Goal: Navigation & Orientation: Find specific page/section

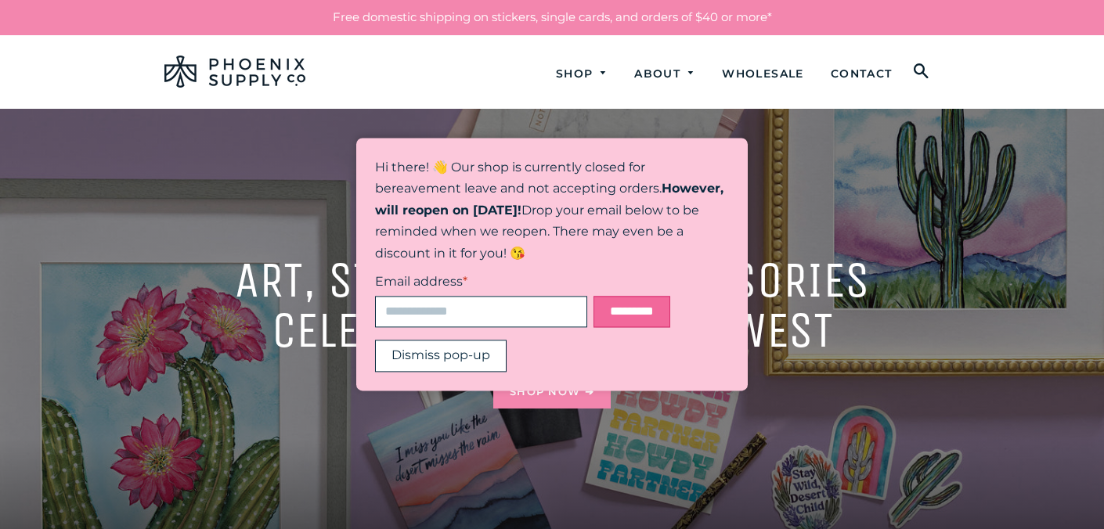
click at [457, 363] on button "Dismiss pop-up" at bounding box center [441, 357] width 132 height 32
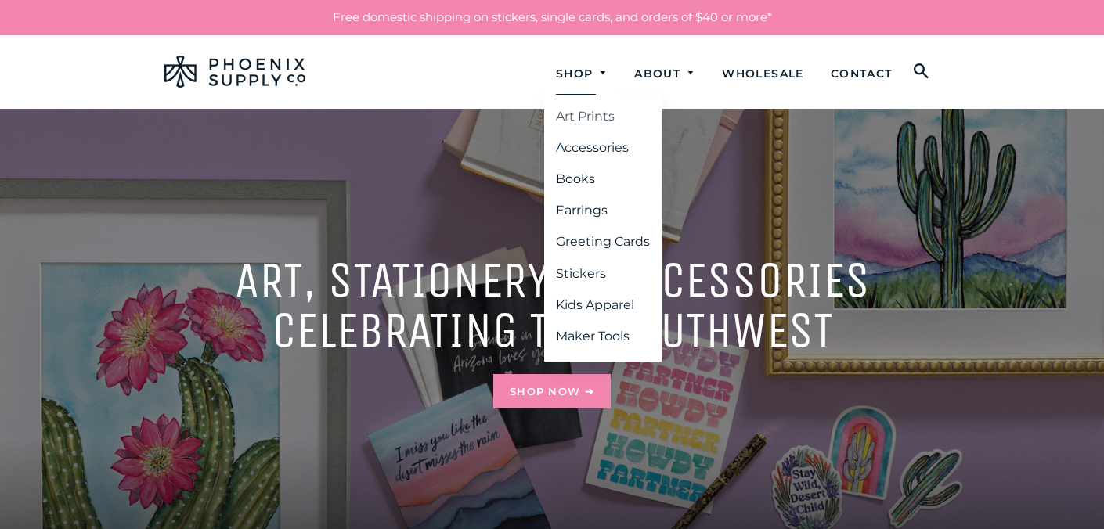
click at [577, 114] on link "Art Prints" at bounding box center [602, 117] width 117 height 28
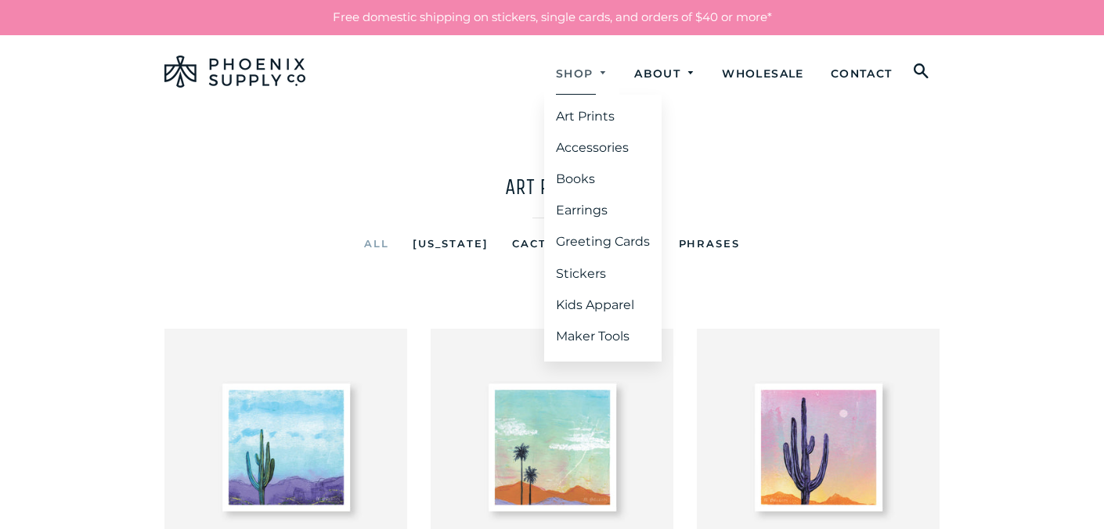
click at [554, 67] on link "Shop" at bounding box center [582, 74] width 76 height 42
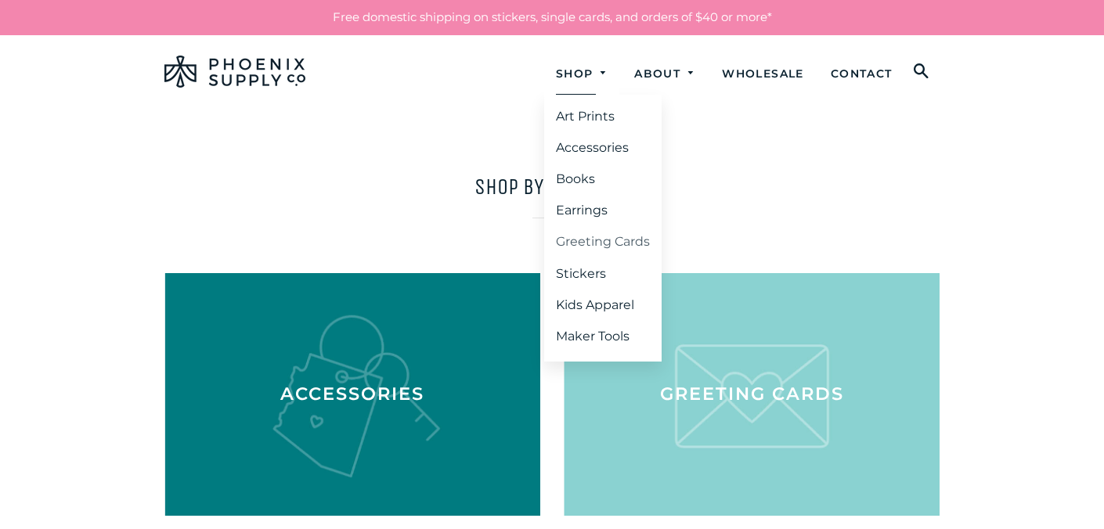
click at [563, 239] on link "Greeting Cards" at bounding box center [602, 242] width 117 height 28
